Goal: Transaction & Acquisition: Purchase product/service

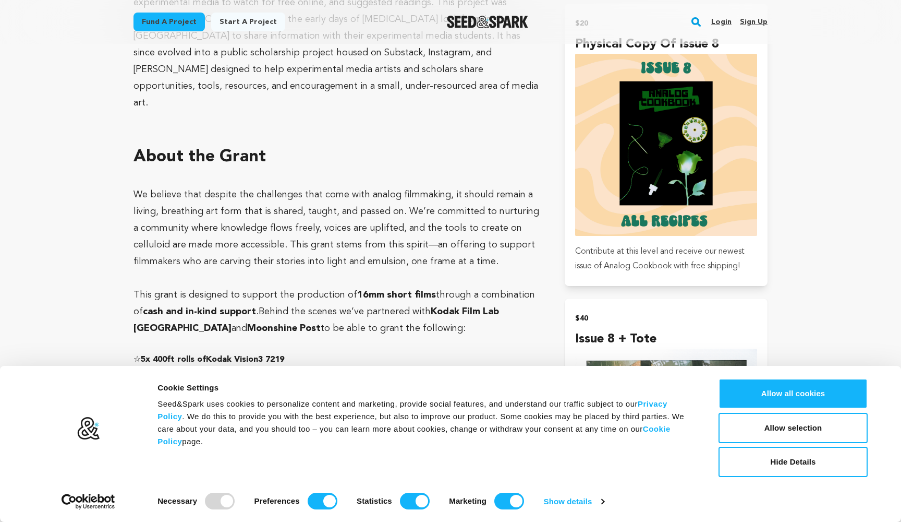
scroll to position [1226, 0]
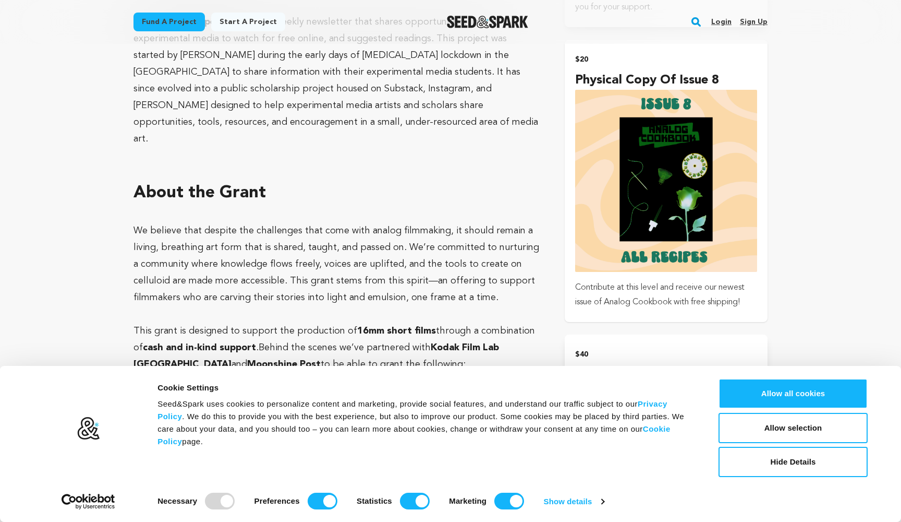
click at [635, 178] on img "submit" at bounding box center [666, 181] width 182 height 182
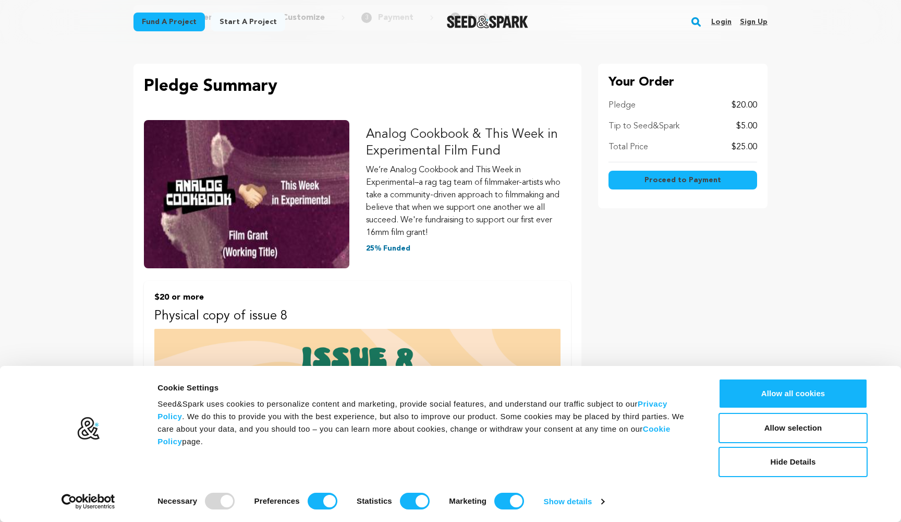
scroll to position [81, 0]
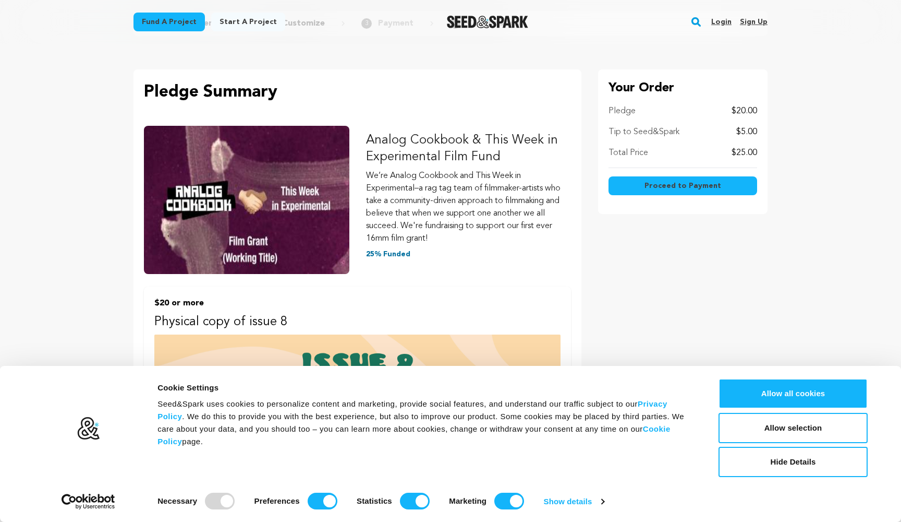
click at [674, 186] on span "Proceed to Payment" at bounding box center [683, 185] width 77 height 10
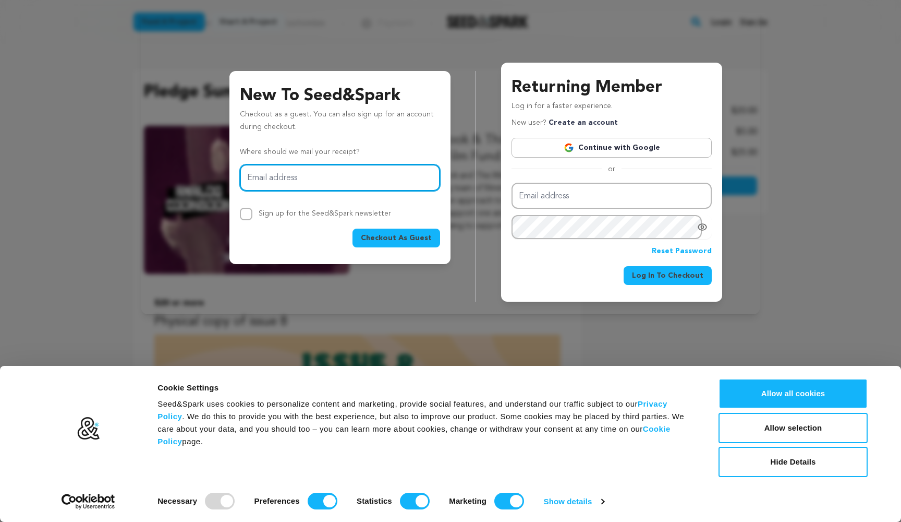
click at [314, 170] on input "Email address" at bounding box center [340, 177] width 200 height 27
type input "ilanawaniuk@gmail.com"
click at [246, 212] on input "Sign up for the Seed&Spark newsletter" at bounding box center [246, 214] width 13 height 13
checkbox input "true"
click at [402, 235] on span "Checkout As Guest" at bounding box center [396, 238] width 71 height 10
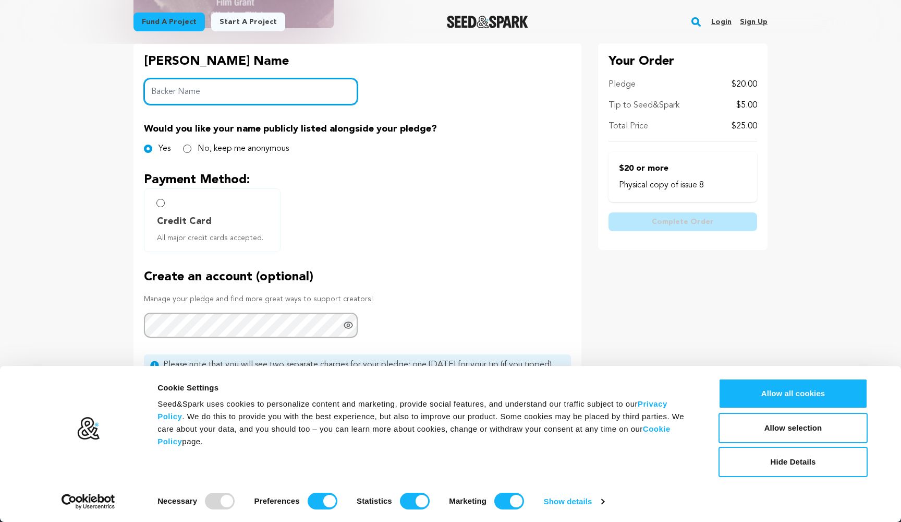
scroll to position [227, 0]
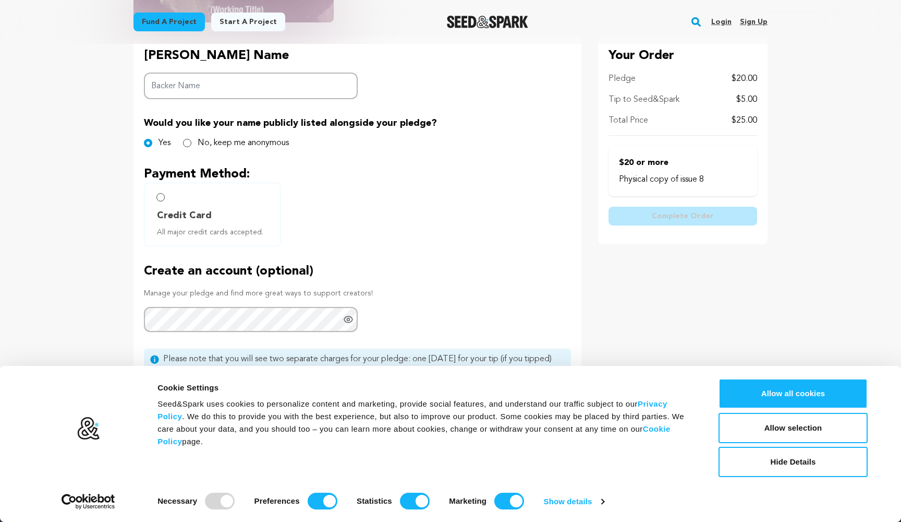
click at [163, 197] on input "Credit Card All major credit cards accepted." at bounding box center [160, 197] width 8 height 8
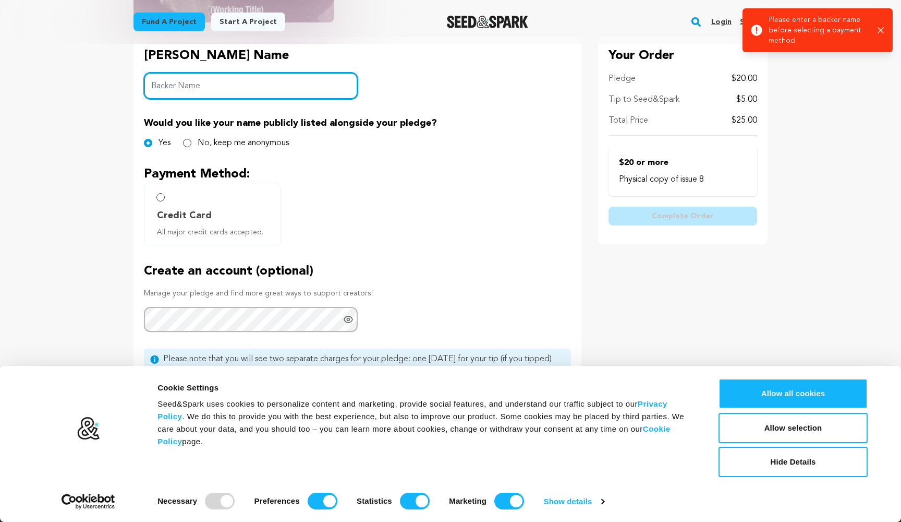
click at [200, 89] on input "Backer Name" at bounding box center [251, 86] width 214 height 27
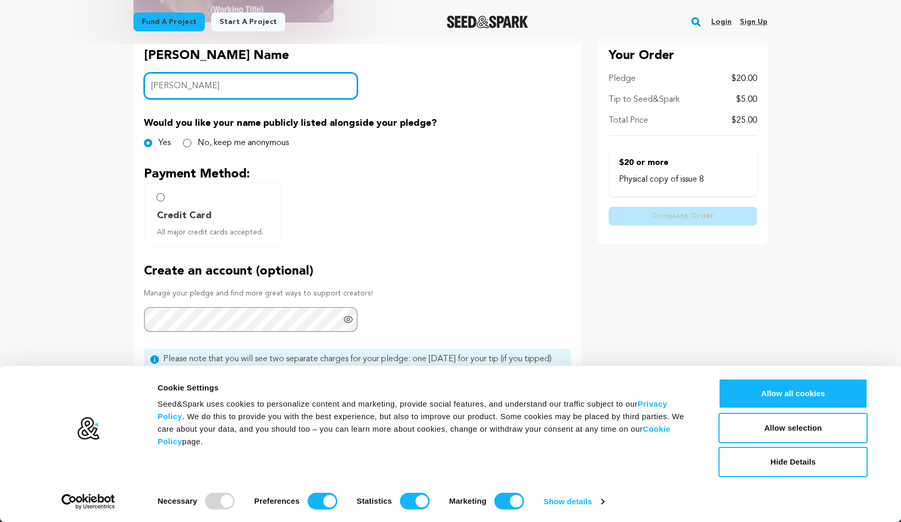
type input "Ilana Waniuk"
click at [358, 246] on div "Backer's Name Backer Name Ilana Waniuk Would you like your name publicly listed…" at bounding box center [358, 235] width 448 height 397
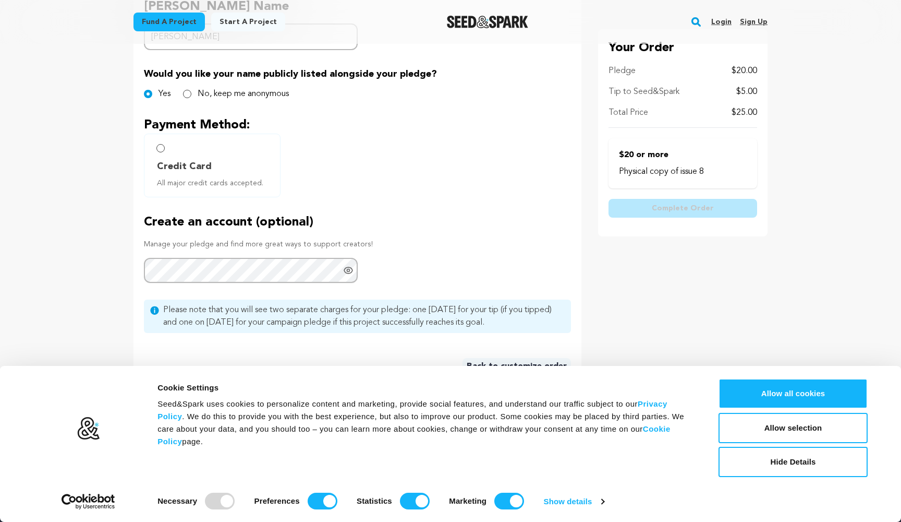
scroll to position [275, 0]
click at [160, 150] on input "Credit Card All major credit cards accepted." at bounding box center [160, 149] width 8 height 8
radio input "false"
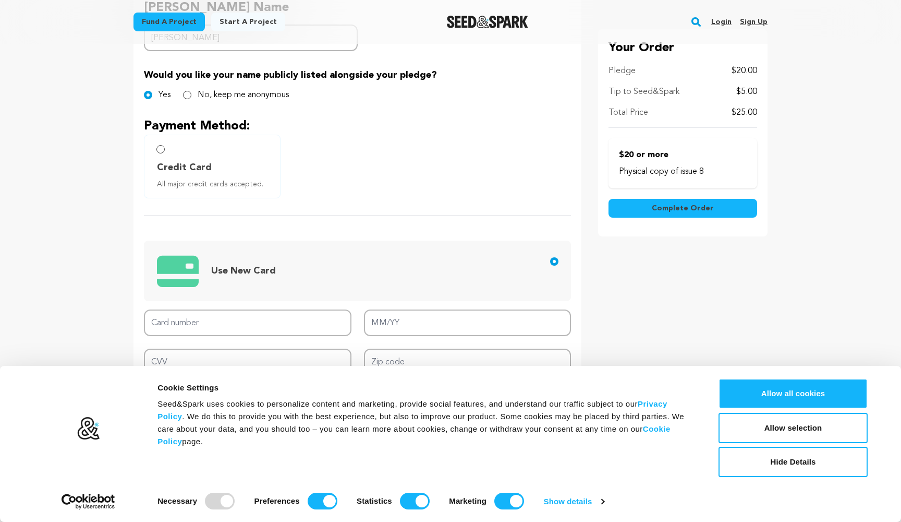
click at [244, 269] on span "Use New Card" at bounding box center [243, 270] width 65 height 9
click at [550, 265] on input "Use New Card" at bounding box center [554, 261] width 8 height 8
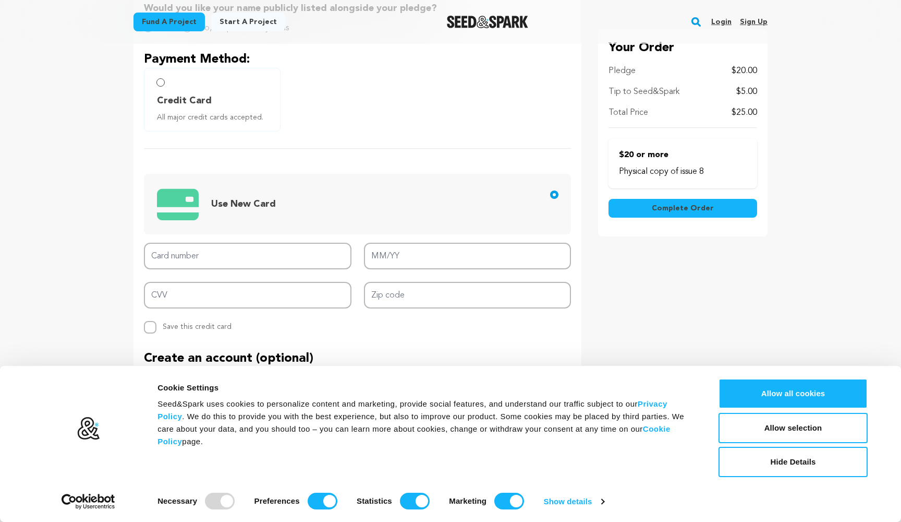
scroll to position [347, 0]
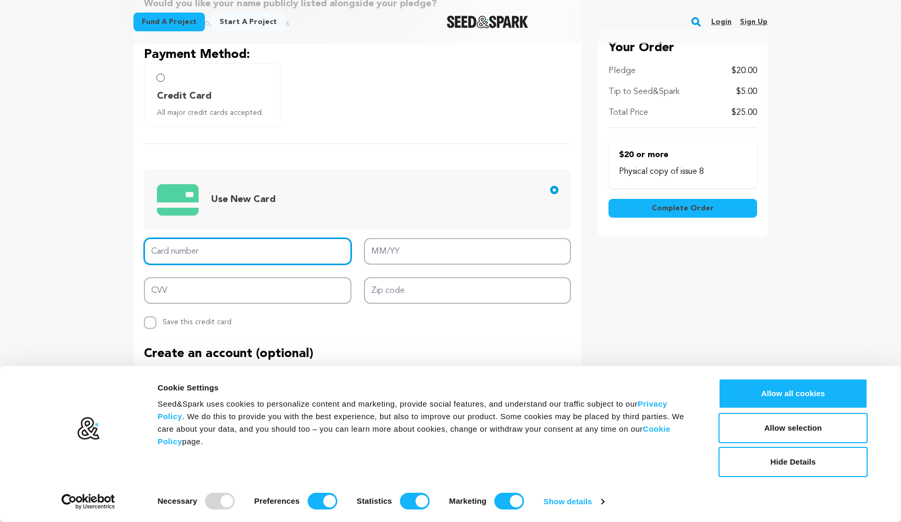
click at [239, 249] on input "Card number" at bounding box center [248, 251] width 208 height 27
type input "5112011595281560"
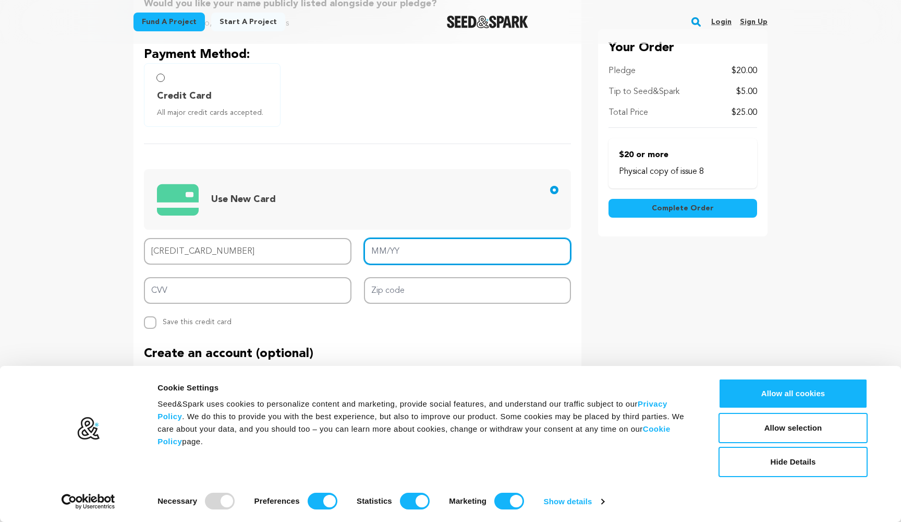
type input "05/18"
type input "5112 0115 9528 1560"
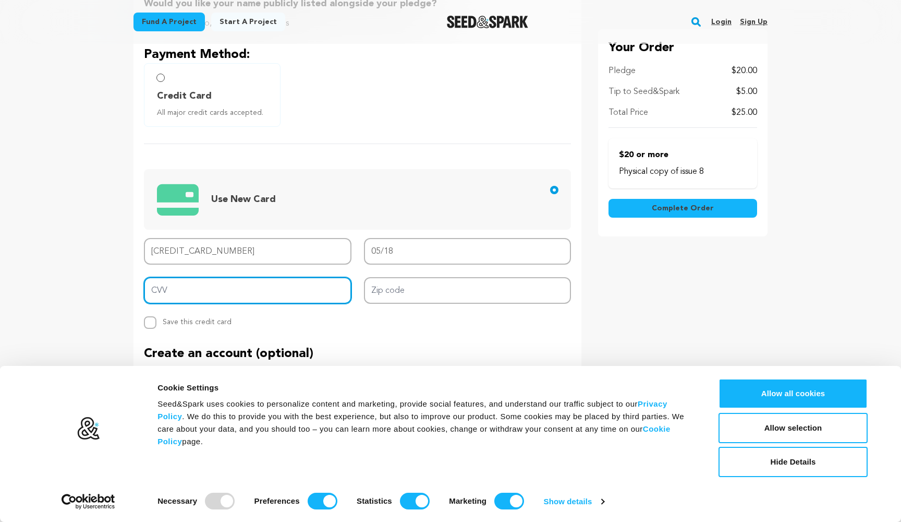
type input "281"
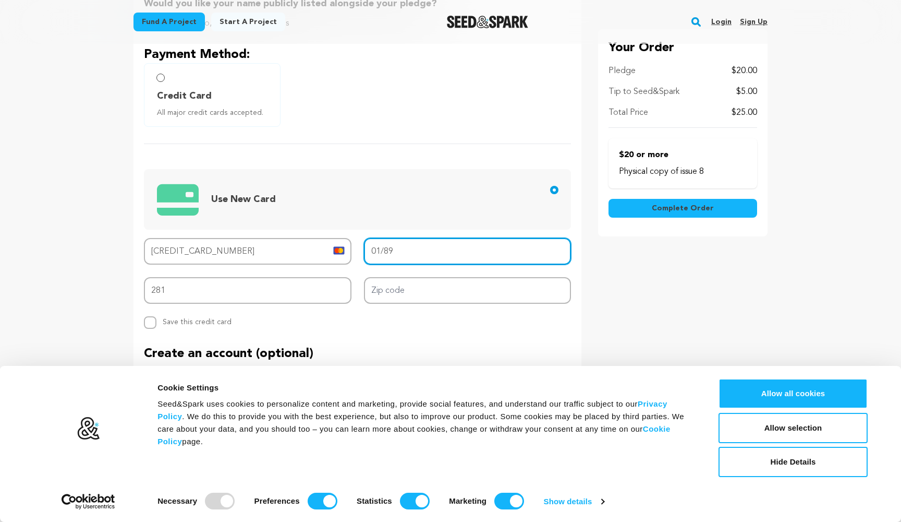
click at [394, 251] on input "01/89" at bounding box center [468, 251] width 208 height 27
type input "09/27"
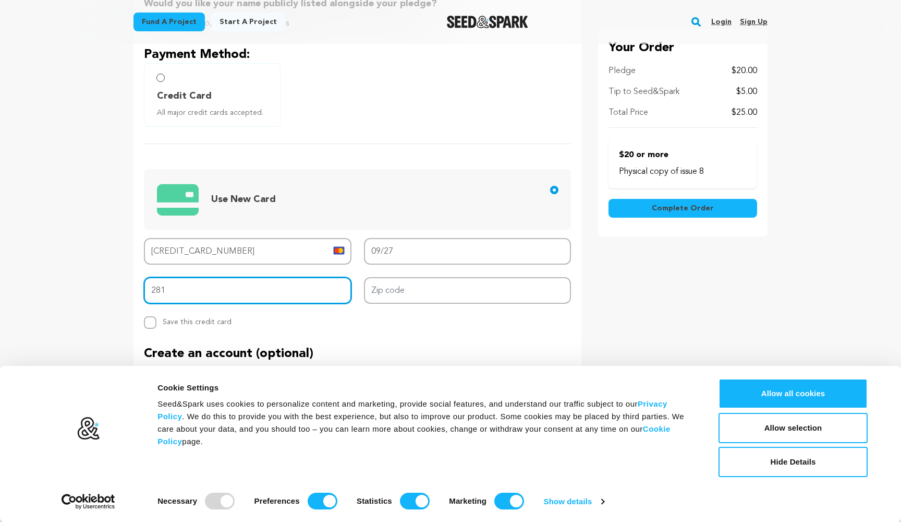
click at [261, 288] on input "281" at bounding box center [248, 290] width 208 height 27
type input "2"
type input "818"
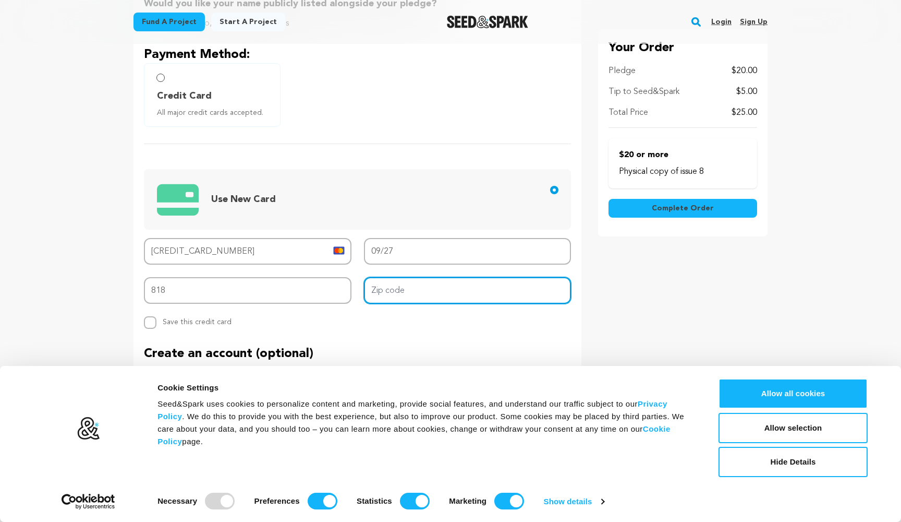
click at [427, 291] on input "Zip code" at bounding box center [468, 290] width 208 height 27
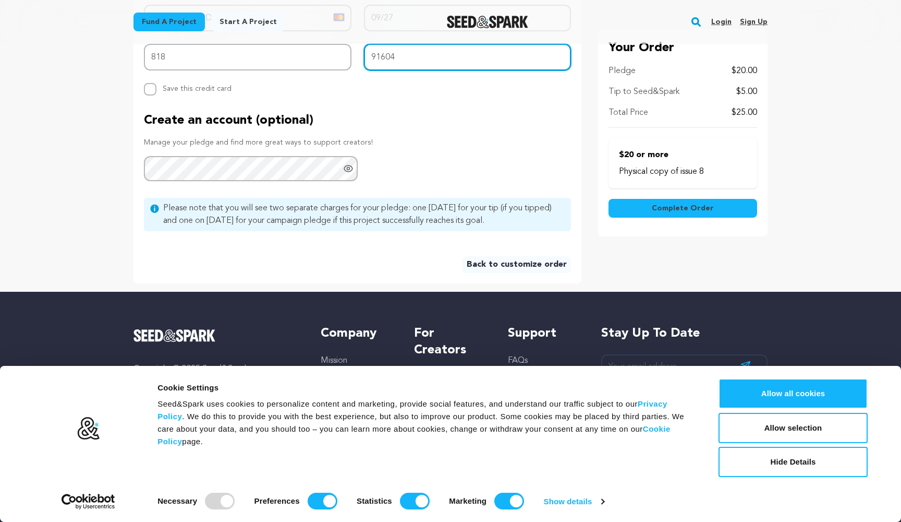
scroll to position [565, 0]
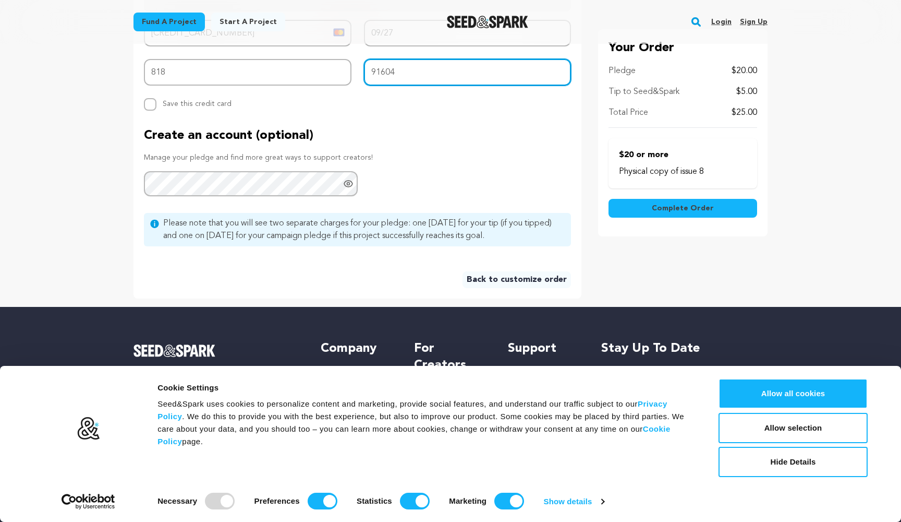
type input "91604"
click at [666, 206] on span "Complete Order" at bounding box center [683, 208] width 62 height 10
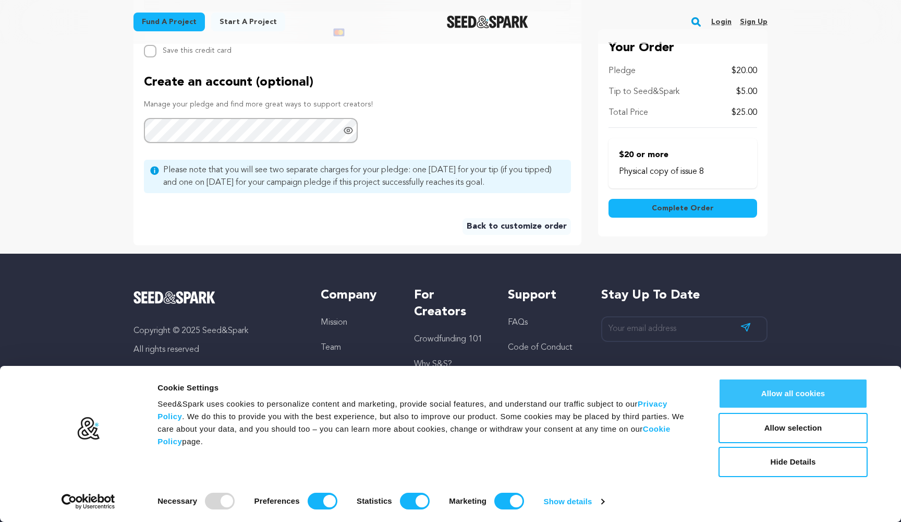
click at [816, 390] on button "Allow all cookies" at bounding box center [793, 393] width 149 height 30
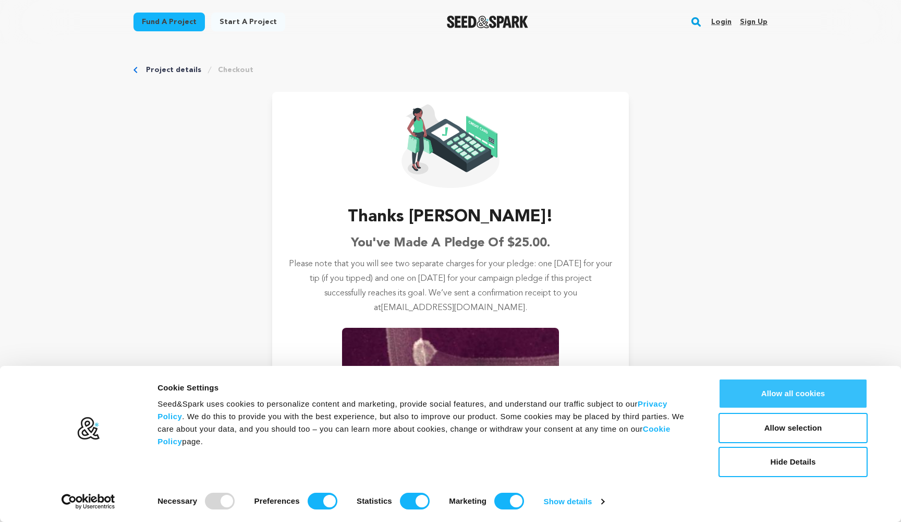
click at [813, 392] on button "Allow all cookies" at bounding box center [793, 393] width 149 height 30
